Goal: Information Seeking & Learning: Find specific fact

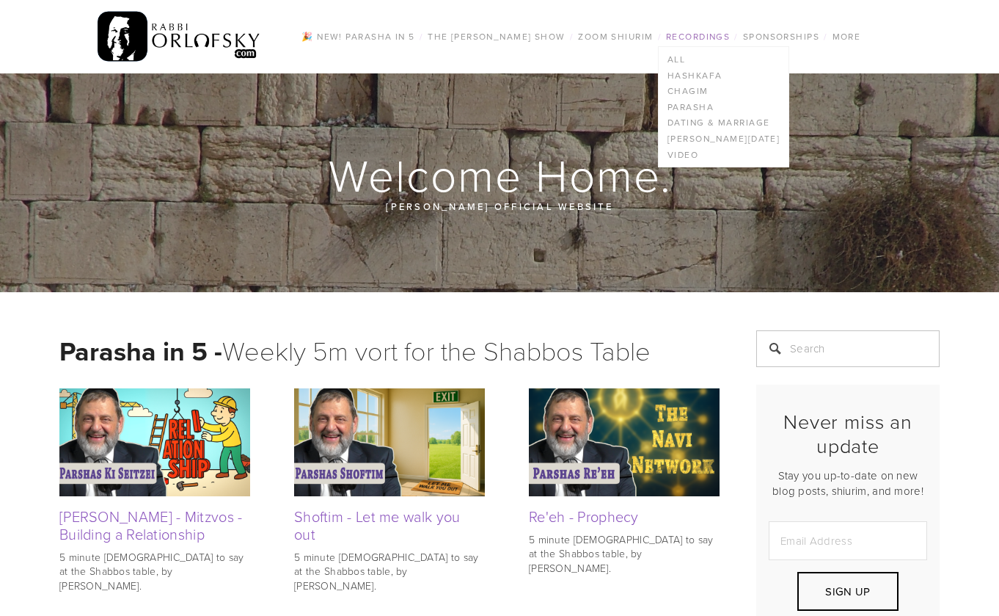
click at [710, 36] on link "Recordings" at bounding box center [698, 36] width 73 height 19
click at [680, 123] on link "Dating & Marriage" at bounding box center [724, 123] width 130 height 16
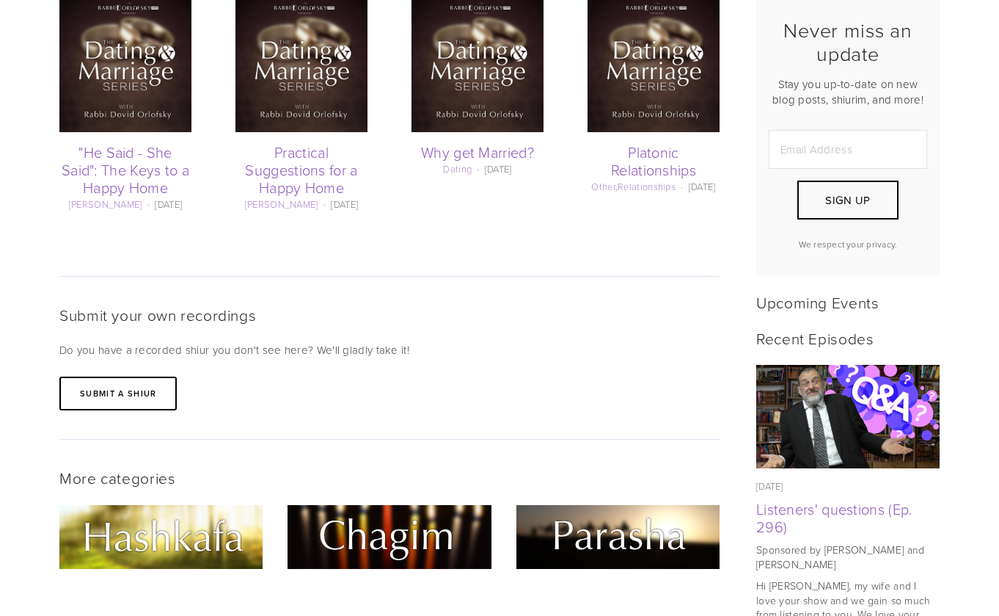
scroll to position [384, 0]
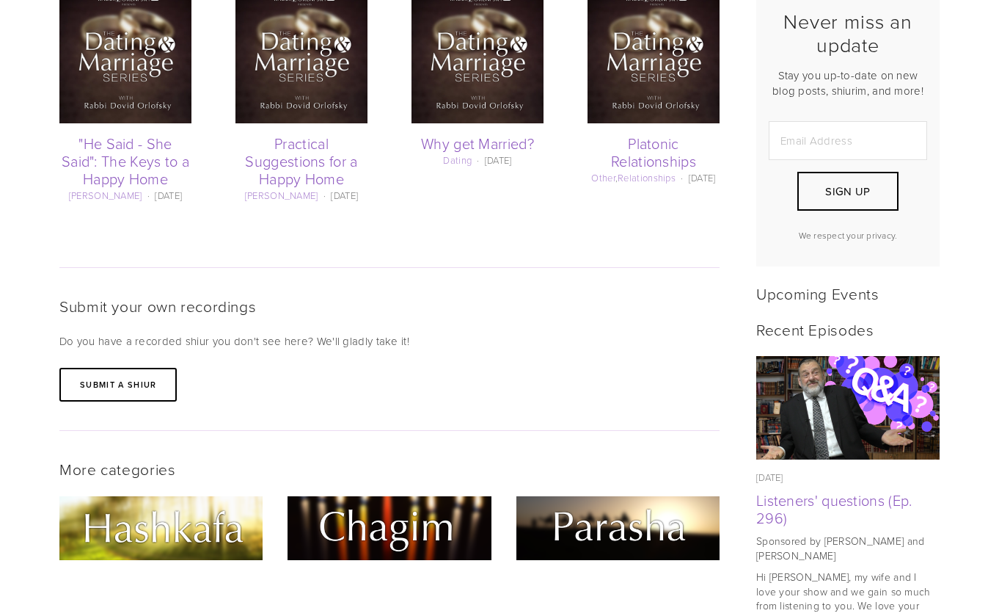
click at [542, 296] on h2 "Submit your own recordings" at bounding box center [389, 305] width 660 height 18
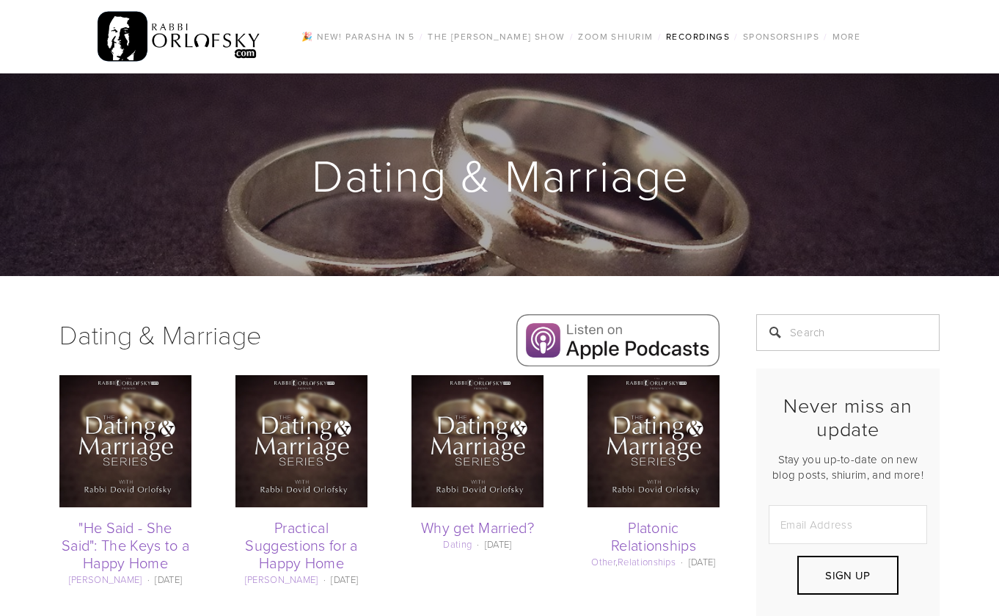
scroll to position [0, 0]
click at [817, 328] on input "Search" at bounding box center [848, 332] width 183 height 37
type input "ty mommy"
click at [864, 324] on input "ty mommy" at bounding box center [848, 332] width 183 height 37
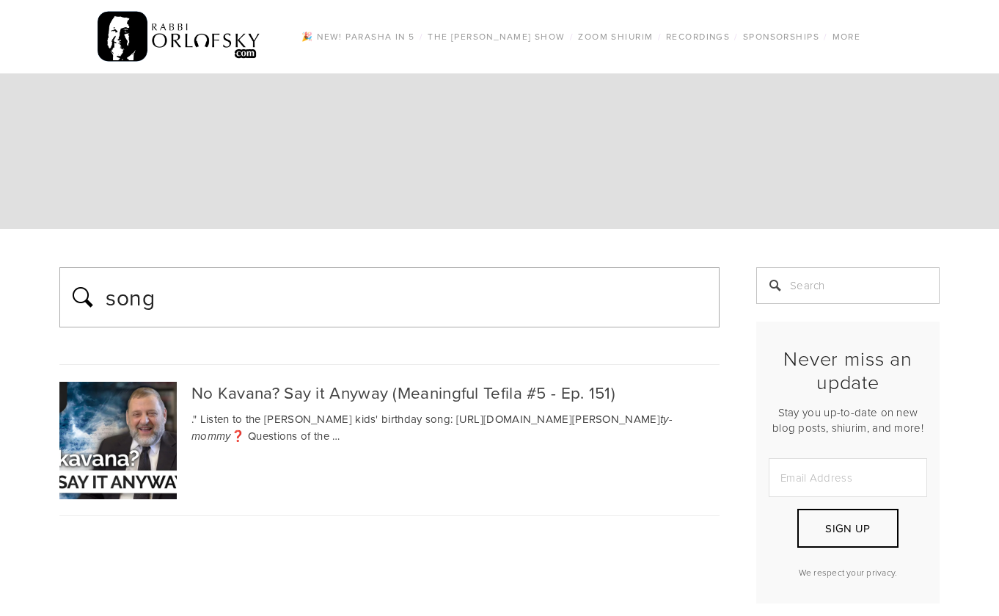
type input "song"
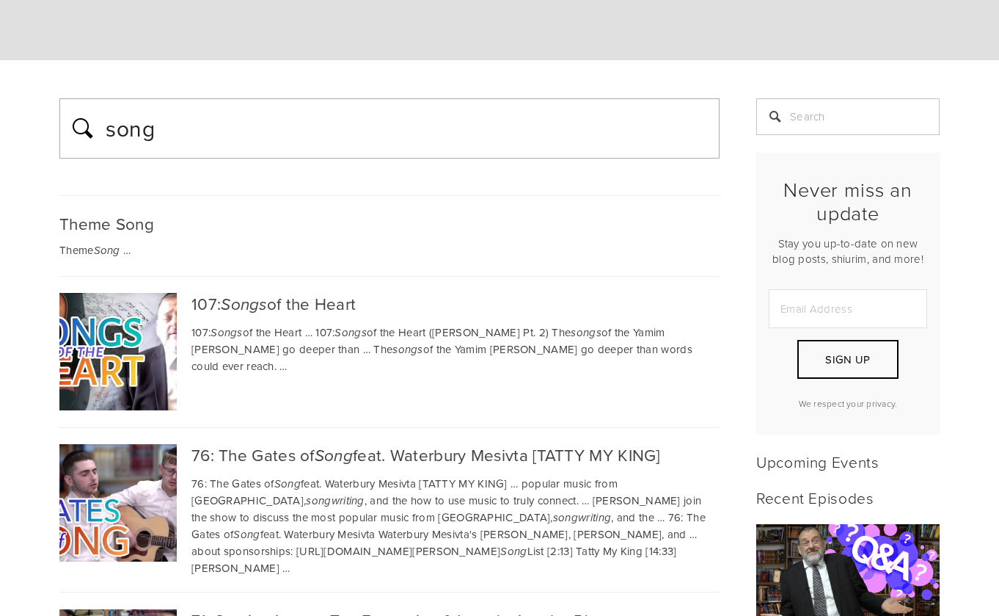
scroll to position [109, 0]
